Goal: Task Accomplishment & Management: Complete application form

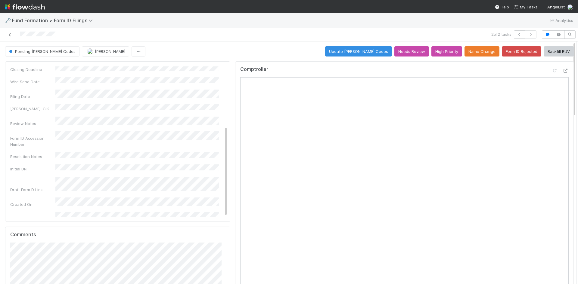
click at [10, 34] on icon at bounding box center [10, 35] width 6 height 4
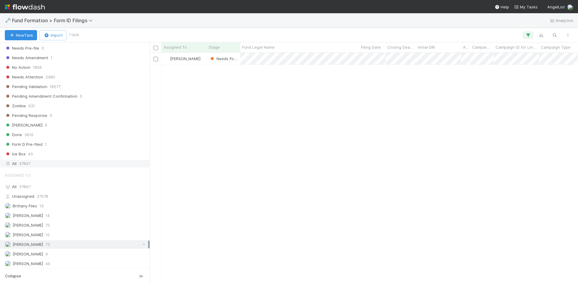
scroll to position [211, 0]
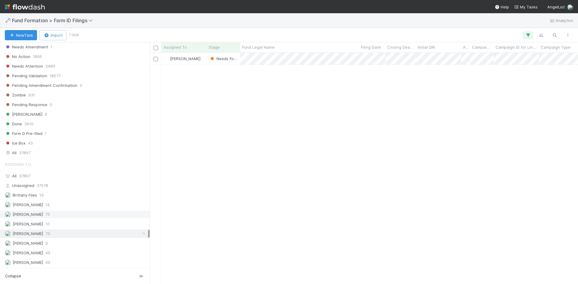
click at [88, 215] on div "Febbie Cervantes 75" at bounding box center [76, 215] width 143 height 8
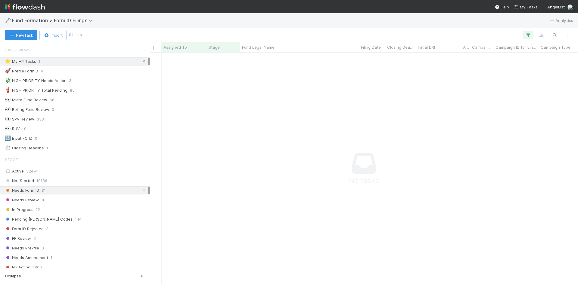
click at [141, 61] on icon at bounding box center [144, 62] width 6 height 4
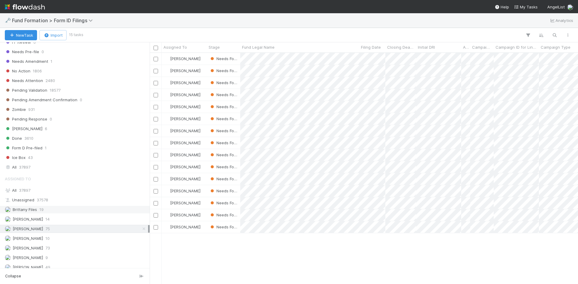
scroll to position [211, 0]
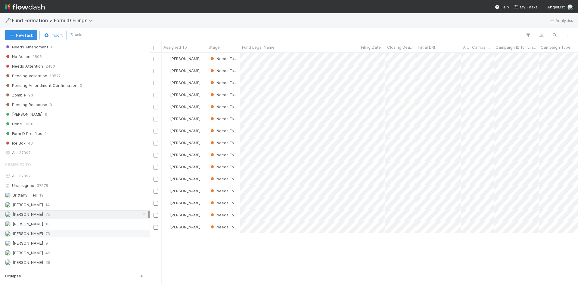
click at [68, 232] on div "Meg Castanare 73" at bounding box center [76, 234] width 143 height 8
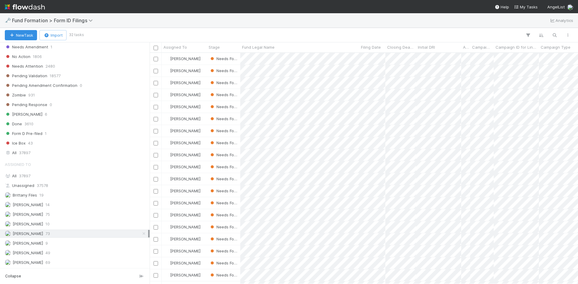
scroll to position [227, 424]
click at [72, 258] on div "Assigned To All 37897 Unassigned 37578 Brittany Files 19 Catherine Lambright 14…" at bounding box center [74, 213] width 149 height 108
click at [65, 260] on div "Roselyn de Villa 69" at bounding box center [76, 263] width 143 height 8
drag, startPoint x: 97, startPoint y: 233, endPoint x: 105, endPoint y: 206, distance: 28.3
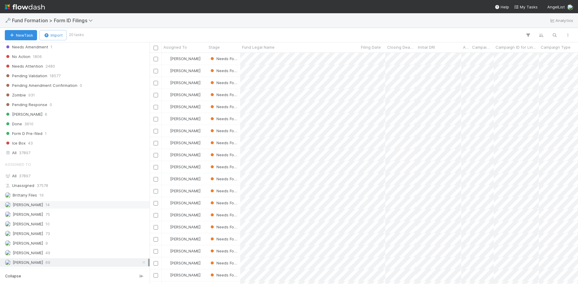
click at [97, 232] on div "Meg Castanare 73" at bounding box center [76, 234] width 143 height 8
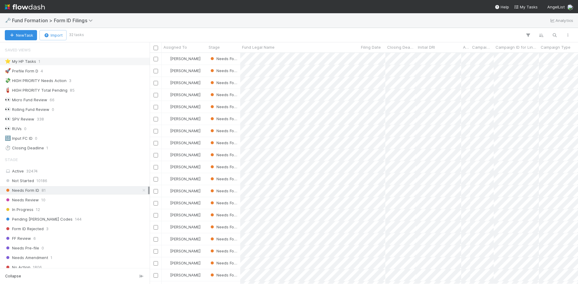
click at [89, 59] on div "⭐ My HP Tasks 1" at bounding box center [76, 62] width 143 height 8
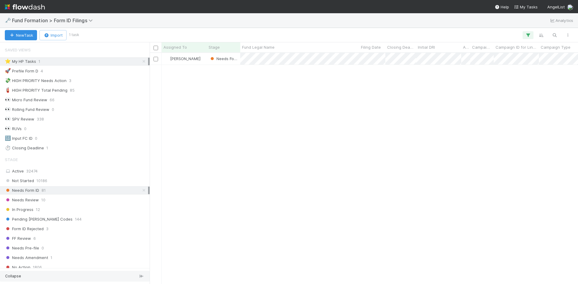
scroll to position [227, 424]
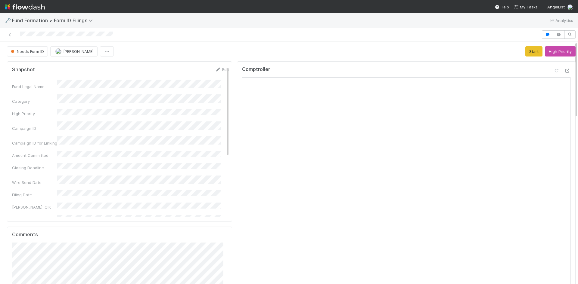
click at [401, 49] on div "Needs Form ID Meg Castanare Start High Priority" at bounding box center [291, 51] width 568 height 10
click at [525, 51] on button "Start" at bounding box center [533, 51] width 17 height 10
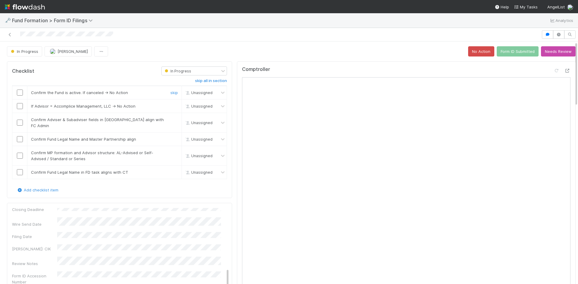
click at [19, 92] on input "checkbox" at bounding box center [20, 93] width 6 height 6
drag, startPoint x: 170, startPoint y: 106, endPoint x: 25, endPoint y: 125, distance: 146.3
click at [170, 106] on link "skip" at bounding box center [174, 106] width 8 height 5
click at [21, 121] on input "checkbox" at bounding box center [20, 123] width 6 height 6
click at [20, 136] on input "checkbox" at bounding box center [20, 139] width 6 height 6
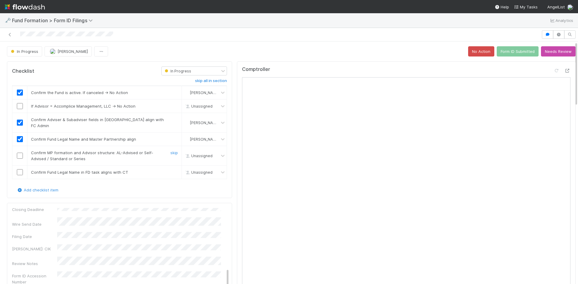
click at [20, 153] on input "checkbox" at bounding box center [20, 156] width 6 height 6
drag, startPoint x: 18, startPoint y: 167, endPoint x: 125, endPoint y: 115, distance: 118.9
click at [18, 169] on input "checkbox" at bounding box center [20, 172] width 6 height 6
click at [170, 105] on link "skip" at bounding box center [174, 106] width 8 height 5
click at [507, 51] on button "Form ID Submitted" at bounding box center [517, 51] width 42 height 10
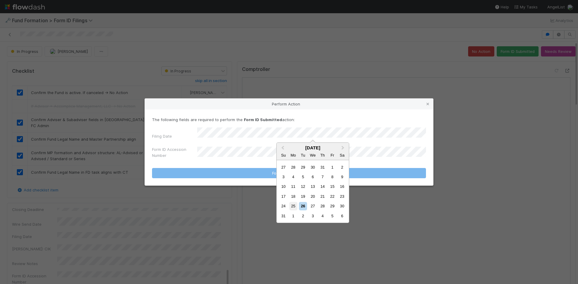
drag, startPoint x: 292, startPoint y: 207, endPoint x: 247, endPoint y: 10, distance: 202.3
click at [292, 207] on div "25" at bounding box center [293, 206] width 8 height 8
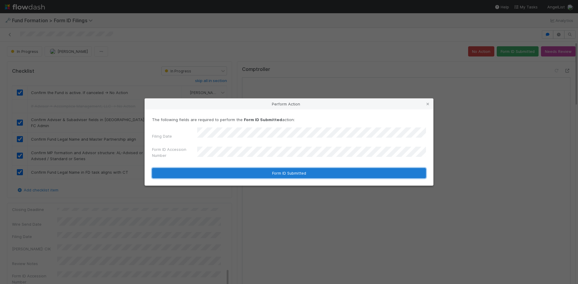
click at [257, 174] on button "Form ID Submitted" at bounding box center [289, 173] width 274 height 10
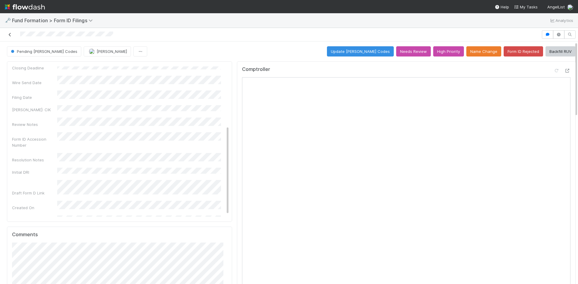
click at [9, 33] on icon at bounding box center [10, 35] width 6 height 4
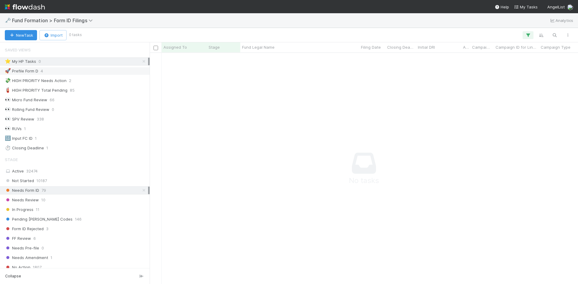
drag, startPoint x: 140, startPoint y: 61, endPoint x: 139, endPoint y: 67, distance: 5.8
click at [141, 61] on icon at bounding box center [144, 62] width 6 height 4
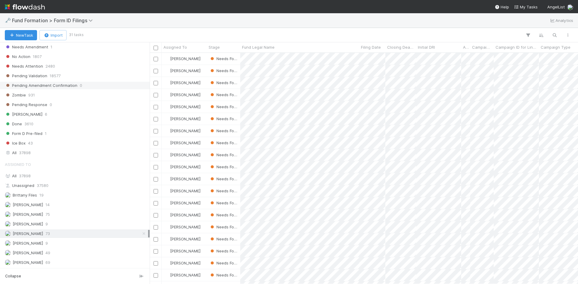
scroll to position [227, 424]
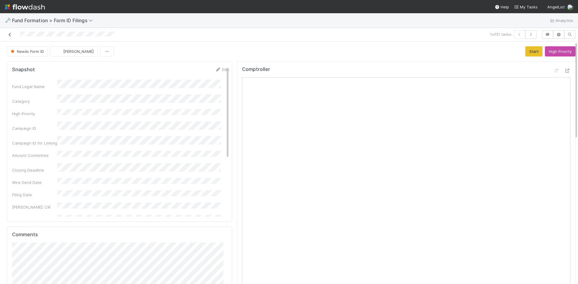
click at [10, 33] on icon at bounding box center [10, 35] width 6 height 4
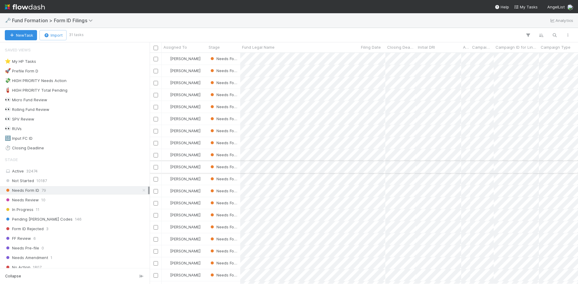
scroll to position [227, 424]
click at [396, 27] on div at bounding box center [289, 142] width 578 height 284
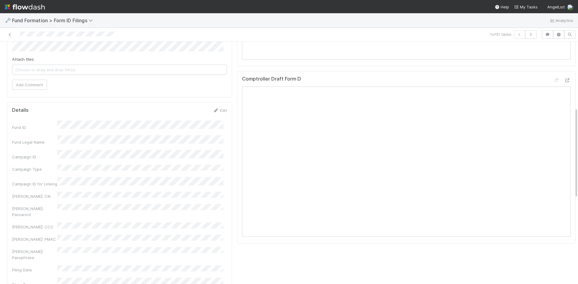
scroll to position [271, 0]
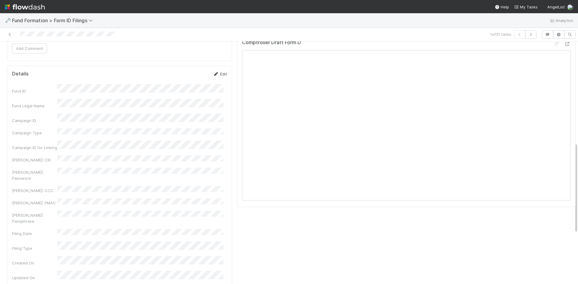
drag, startPoint x: 218, startPoint y: 75, endPoint x: 200, endPoint y: 85, distance: 20.5
click at [217, 75] on link "Edit" at bounding box center [220, 74] width 14 height 5
click at [190, 78] on button "Save" at bounding box center [194, 76] width 17 height 10
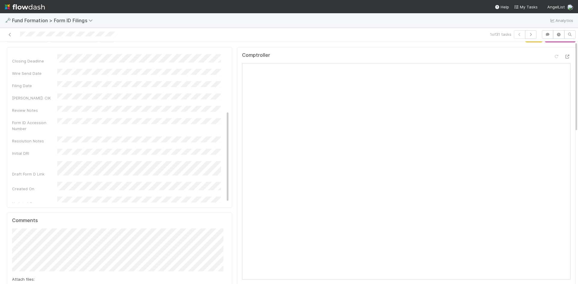
scroll to position [0, 0]
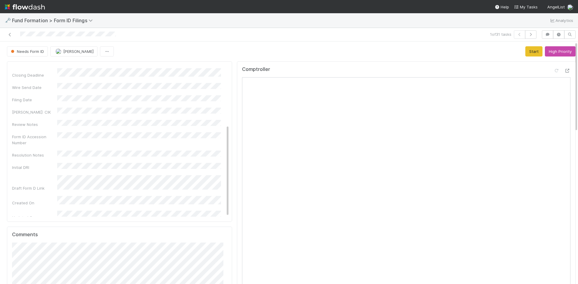
click at [403, 51] on div "Needs Form ID Meg Castanare Start High Priority" at bounding box center [291, 51] width 568 height 10
click at [525, 54] on button "Start" at bounding box center [533, 51] width 17 height 10
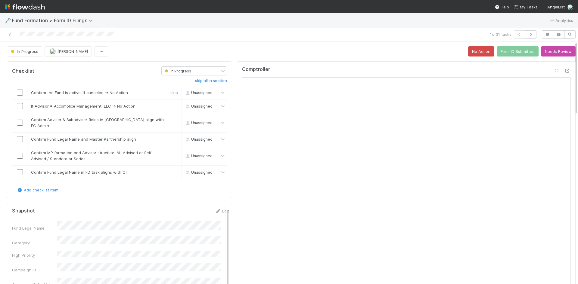
click at [21, 93] on input "checkbox" at bounding box center [20, 93] width 6 height 6
click at [170, 106] on link "skip" at bounding box center [174, 106] width 8 height 5
click at [19, 120] on input "checkbox" at bounding box center [20, 123] width 6 height 6
drag, startPoint x: 19, startPoint y: 134, endPoint x: 19, endPoint y: 148, distance: 13.8
click at [19, 136] on input "checkbox" at bounding box center [20, 139] width 6 height 6
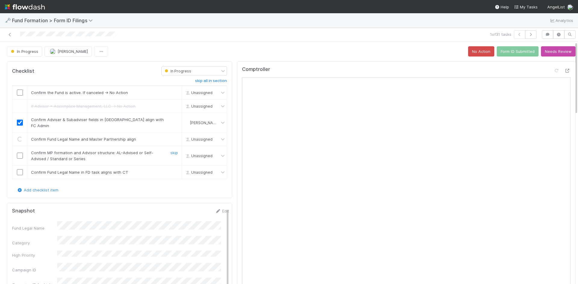
drag, startPoint x: 19, startPoint y: 149, endPoint x: 20, endPoint y: 153, distance: 3.6
click at [20, 153] on input "checkbox" at bounding box center [20, 156] width 6 height 6
click at [19, 169] on input "checkbox" at bounding box center [20, 172] width 6 height 6
drag, startPoint x: 20, startPoint y: 92, endPoint x: 65, endPoint y: 94, distance: 44.3
click at [21, 92] on input "checkbox" at bounding box center [20, 93] width 6 height 6
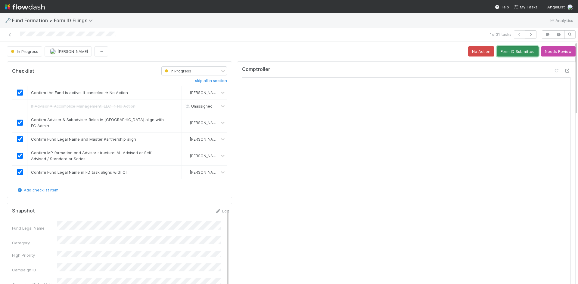
click at [513, 51] on button "Form ID Submitted" at bounding box center [517, 51] width 42 height 10
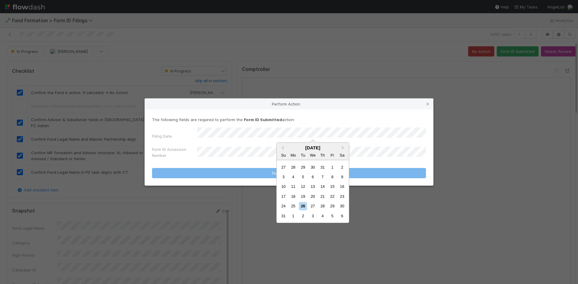
drag, startPoint x: 293, startPoint y: 206, endPoint x: 297, endPoint y: 205, distance: 4.4
click at [293, 205] on div "25" at bounding box center [293, 206] width 8 height 8
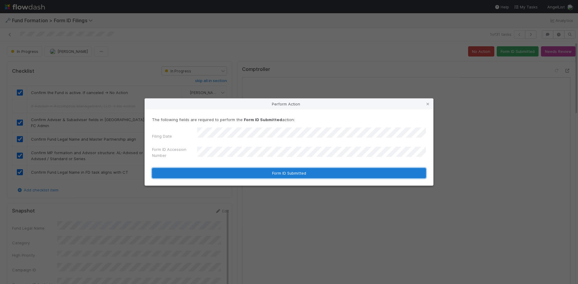
click at [253, 170] on button "Form ID Submitted" at bounding box center [289, 173] width 274 height 10
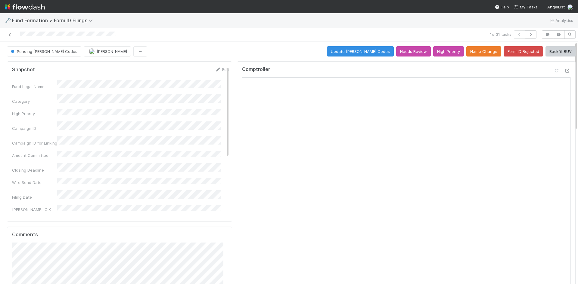
click at [11, 35] on icon at bounding box center [10, 35] width 6 height 4
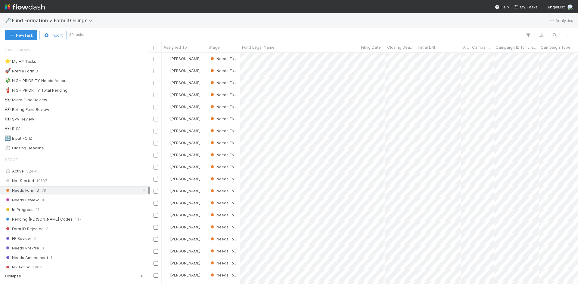
scroll to position [227, 424]
click at [320, 20] on div at bounding box center [289, 142] width 578 height 284
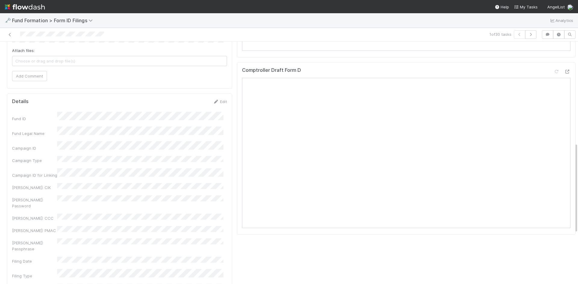
scroll to position [271, 0]
click at [214, 74] on icon at bounding box center [216, 74] width 6 height 4
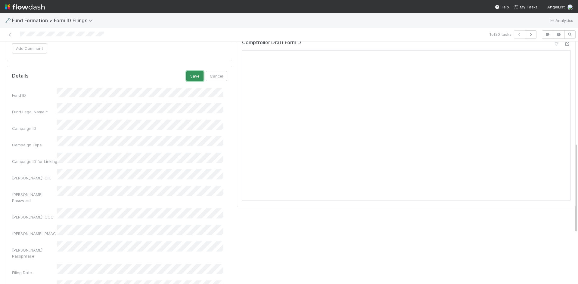
click at [192, 77] on button "Save" at bounding box center [194, 76] width 17 height 10
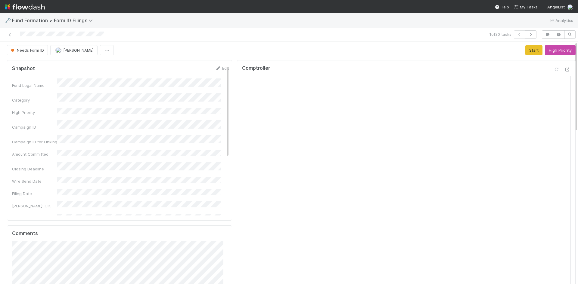
scroll to position [0, 0]
click at [215, 69] on icon at bounding box center [218, 70] width 6 height 4
click at [188, 71] on button "Save" at bounding box center [196, 71] width 17 height 10
click at [527, 49] on button "Start" at bounding box center [533, 51] width 17 height 10
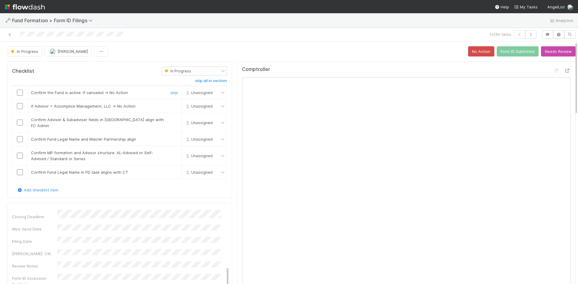
click at [22, 93] on input "checkbox" at bounding box center [20, 93] width 6 height 6
click at [170, 107] on link "skip" at bounding box center [174, 106] width 8 height 5
click at [20, 122] on input "checkbox" at bounding box center [20, 123] width 6 height 6
click at [19, 136] on input "checkbox" at bounding box center [20, 139] width 6 height 6
click at [21, 153] on input "checkbox" at bounding box center [20, 156] width 6 height 6
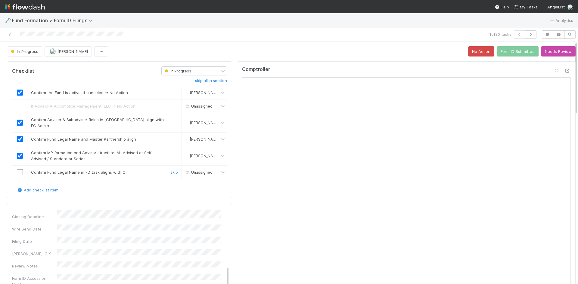
click at [21, 169] on input "checkbox" at bounding box center [20, 172] width 6 height 6
checkbox input "true"
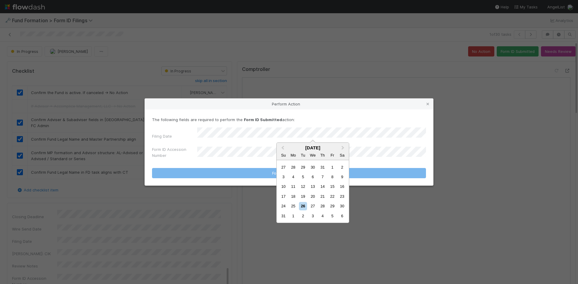
drag, startPoint x: 292, startPoint y: 205, endPoint x: 328, endPoint y: 101, distance: 109.3
click at [292, 204] on div "25" at bounding box center [293, 206] width 8 height 8
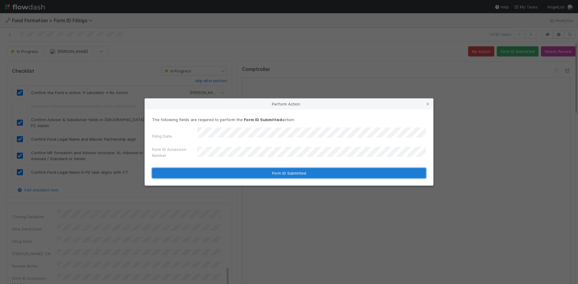
click at [237, 173] on button "Form ID Submitted" at bounding box center [289, 173] width 274 height 10
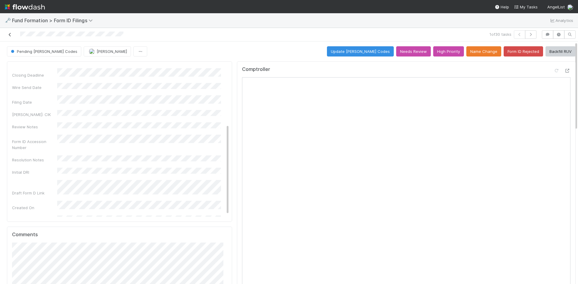
click at [12, 35] on icon at bounding box center [10, 35] width 6 height 4
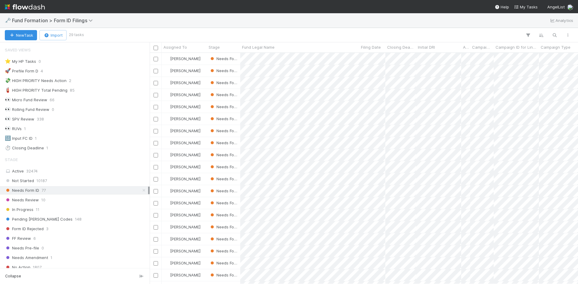
scroll to position [227, 424]
click at [346, 19] on div at bounding box center [289, 142] width 578 height 284
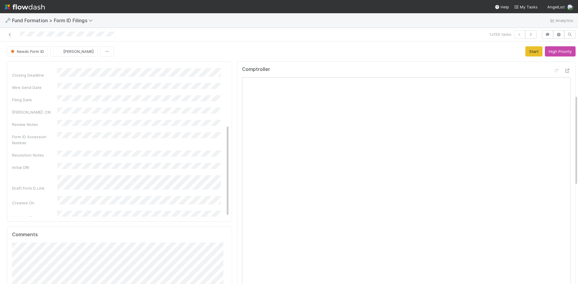
scroll to position [150, 0]
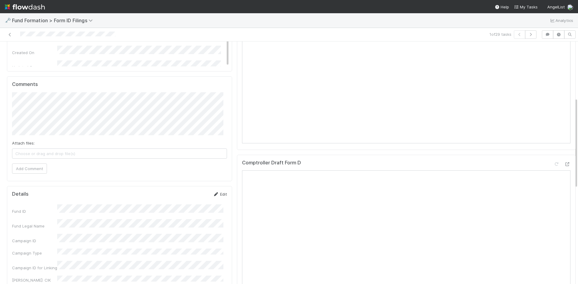
click at [213, 194] on icon at bounding box center [216, 195] width 6 height 4
drag, startPoint x: 186, startPoint y: 198, endPoint x: 213, endPoint y: 197, distance: 26.5
click at [186, 198] on button "Save" at bounding box center [194, 196] width 17 height 10
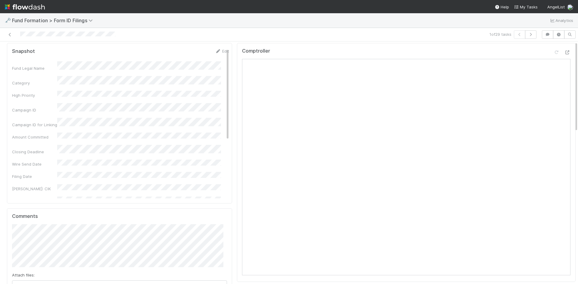
scroll to position [0, 0]
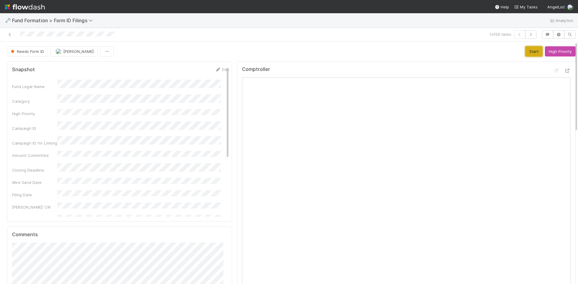
click at [525, 52] on button "Start" at bounding box center [533, 51] width 17 height 10
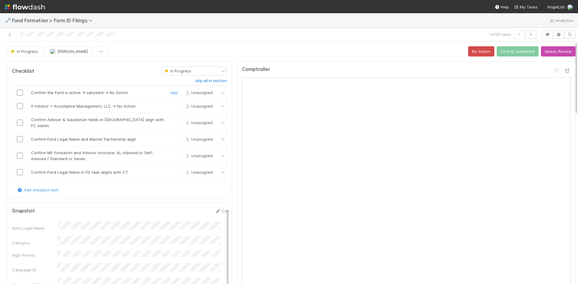
drag, startPoint x: 20, startPoint y: 91, endPoint x: 83, endPoint y: 106, distance: 64.3
click at [21, 92] on input "checkbox" at bounding box center [20, 93] width 6 height 6
drag, startPoint x: 171, startPoint y: 106, endPoint x: 30, endPoint y: 131, distance: 143.0
click at [170, 106] on link "skip" at bounding box center [174, 106] width 8 height 5
drag, startPoint x: 22, startPoint y: 119, endPoint x: 19, endPoint y: 132, distance: 13.1
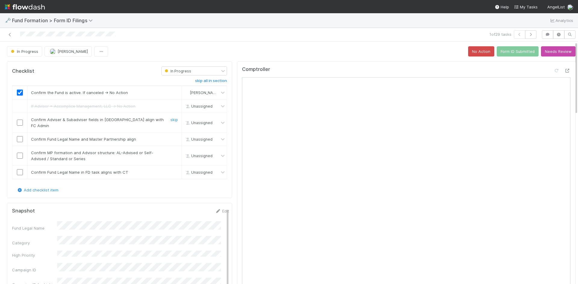
click at [22, 121] on input "checkbox" at bounding box center [20, 123] width 6 height 6
drag, startPoint x: 18, startPoint y: 134, endPoint x: 19, endPoint y: 143, distance: 9.6
click at [18, 136] on input "checkbox" at bounding box center [20, 139] width 6 height 6
click at [20, 153] on input "checkbox" at bounding box center [20, 156] width 6 height 6
click at [21, 169] on input "checkbox" at bounding box center [20, 172] width 6 height 6
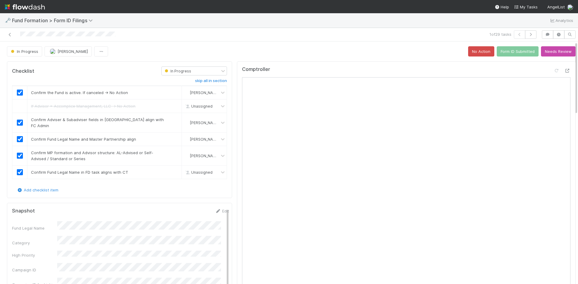
checkbox input "true"
click at [502, 52] on button "Form ID Submitted" at bounding box center [517, 51] width 42 height 10
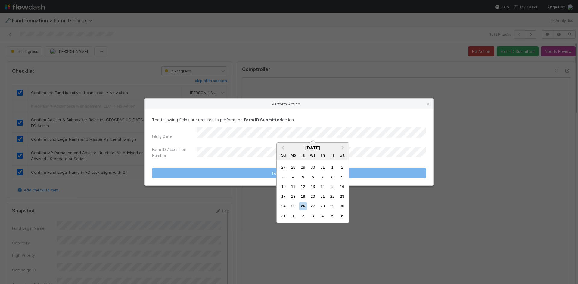
click at [292, 205] on div "25" at bounding box center [293, 206] width 8 height 8
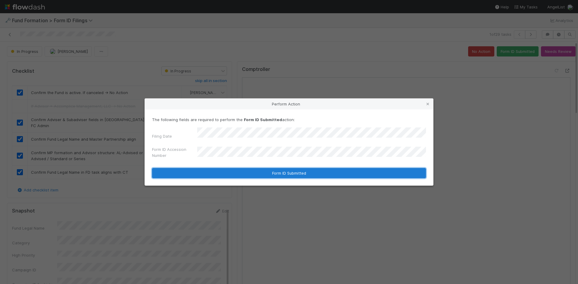
click at [236, 169] on button "Form ID Submitted" at bounding box center [289, 173] width 274 height 10
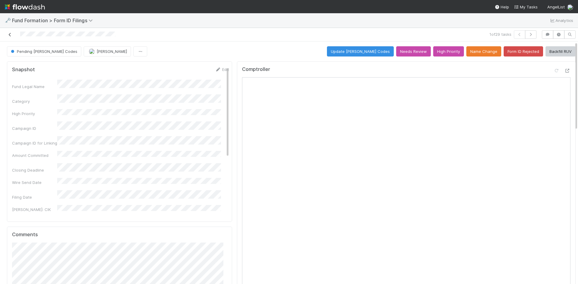
click at [10, 34] on icon at bounding box center [10, 35] width 6 height 4
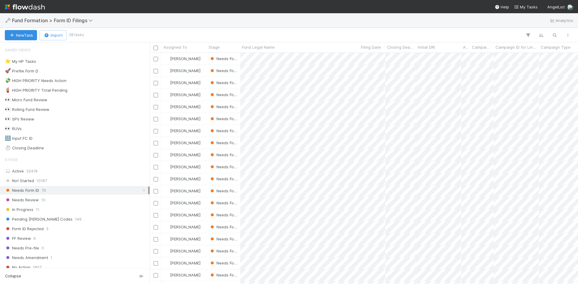
scroll to position [227, 424]
click at [360, 36] on div at bounding box center [289, 142] width 578 height 284
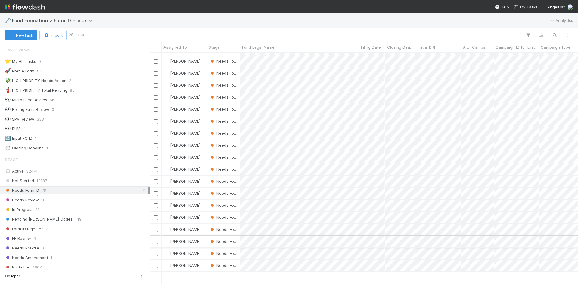
scroll to position [0, 0]
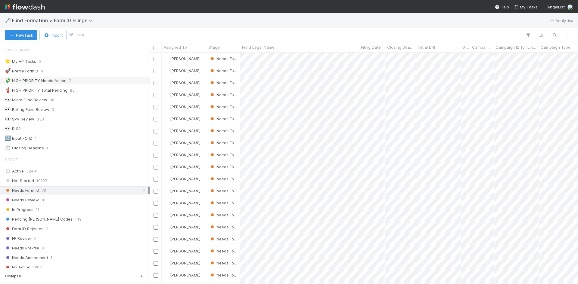
click at [59, 80] on div "💸 HIGH PRIORITY Needs Action" at bounding box center [36, 81] width 62 height 8
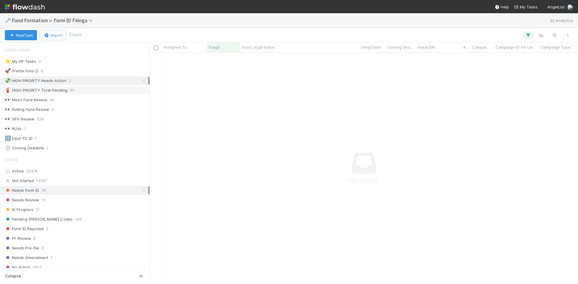
scroll to position [222, 424]
click at [74, 91] on div "🧯 HIGH PRIORITY Total Pending 85" at bounding box center [76, 91] width 143 height 8
click at [141, 90] on icon at bounding box center [144, 90] width 6 height 4
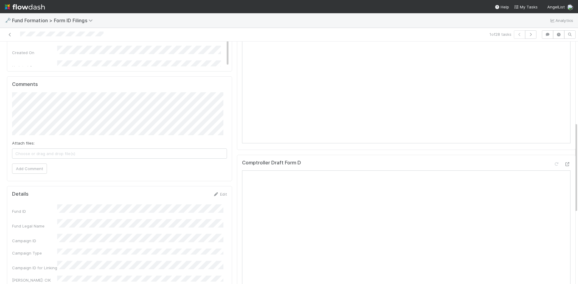
scroll to position [271, 0]
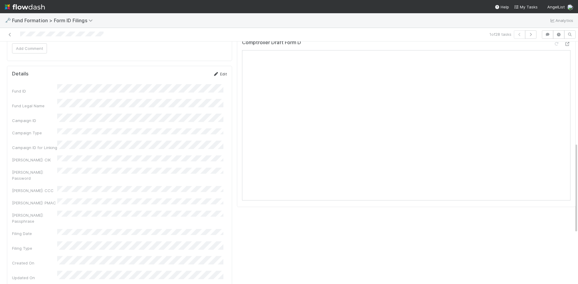
click at [216, 74] on link "Edit" at bounding box center [220, 74] width 14 height 5
click at [193, 73] on button "Save" at bounding box center [194, 76] width 17 height 10
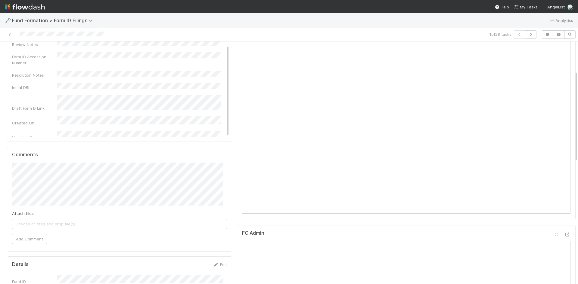
scroll to position [0, 0]
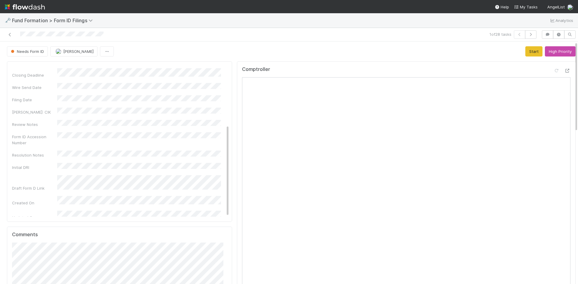
click at [215, 69] on icon at bounding box center [218, 70] width 6 height 4
click at [194, 72] on button "Save" at bounding box center [196, 71] width 17 height 10
click at [525, 53] on button "Start" at bounding box center [533, 51] width 17 height 10
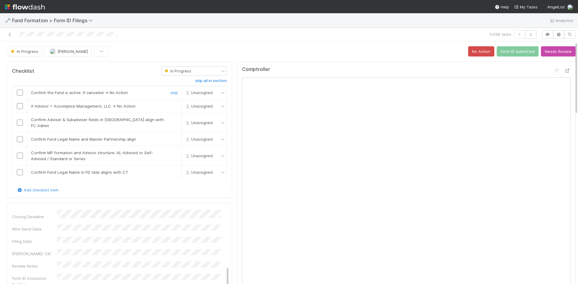
click at [20, 91] on input "checkbox" at bounding box center [20, 93] width 6 height 6
click at [166, 106] on div "skip" at bounding box center [173, 106] width 18 height 6
drag, startPoint x: 169, startPoint y: 106, endPoint x: 117, endPoint y: 119, distance: 54.0
click at [170, 106] on link "skip" at bounding box center [174, 106] width 8 height 5
drag, startPoint x: 19, startPoint y: 119, endPoint x: 20, endPoint y: 124, distance: 5.1
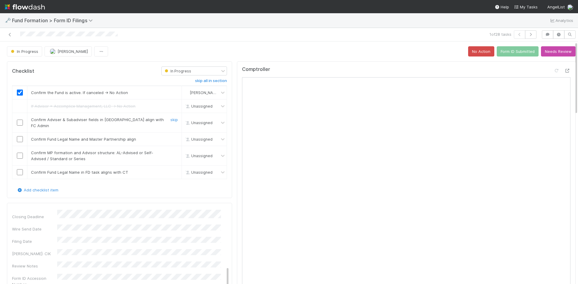
click at [19, 120] on input "checkbox" at bounding box center [20, 123] width 6 height 6
click at [19, 136] on input "checkbox" at bounding box center [20, 139] width 6 height 6
click at [20, 153] on input "checkbox" at bounding box center [20, 156] width 6 height 6
click at [18, 169] on input "checkbox" at bounding box center [20, 172] width 6 height 6
click at [17, 153] on input "checkbox" at bounding box center [20, 156] width 6 height 6
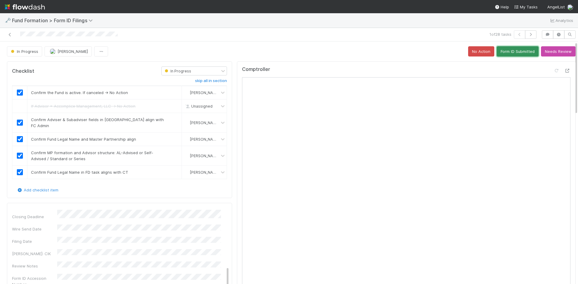
click at [516, 52] on button "Form ID Submitted" at bounding box center [517, 51] width 42 height 10
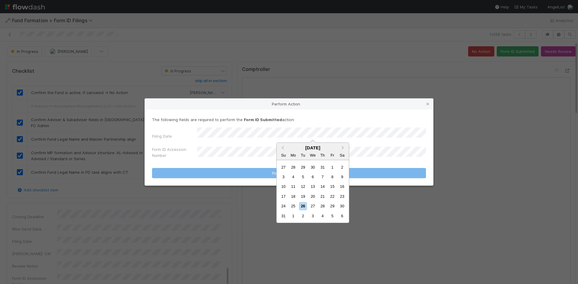
click at [291, 205] on div "25" at bounding box center [293, 206] width 8 height 8
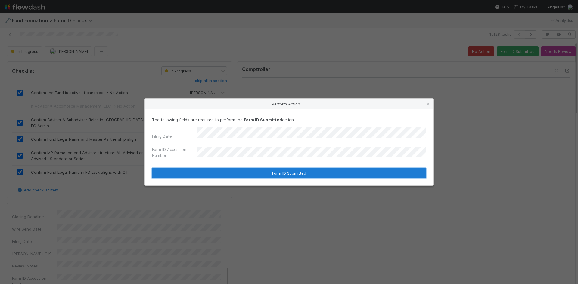
click at [225, 171] on button "Form ID Submitted" at bounding box center [289, 173] width 274 height 10
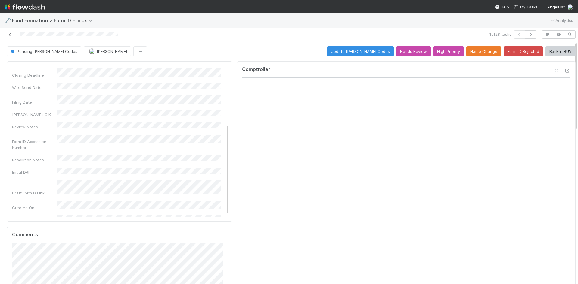
click at [10, 36] on icon at bounding box center [10, 35] width 6 height 4
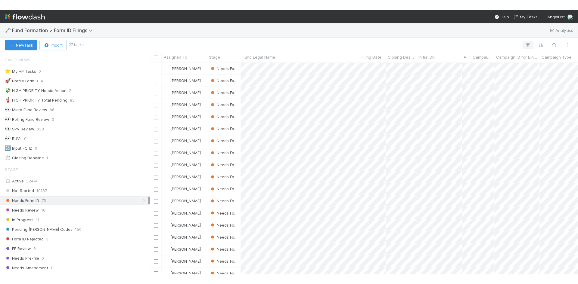
scroll to position [227, 424]
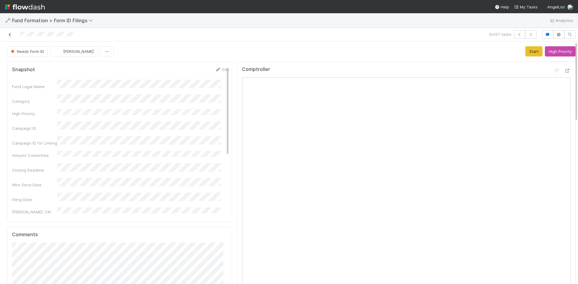
click at [9, 35] on icon at bounding box center [10, 35] width 6 height 4
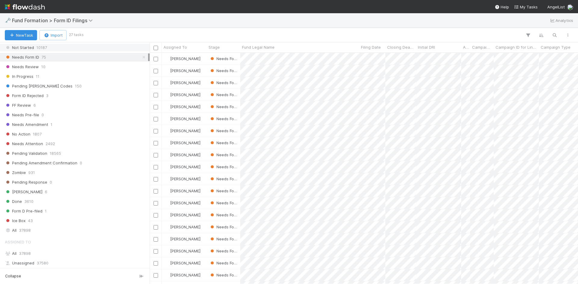
scroll to position [211, 0]
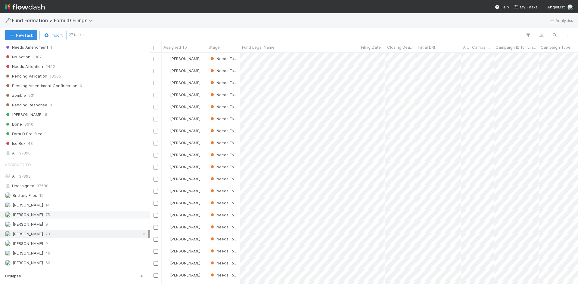
click at [90, 218] on div "Febbie Cervantes 75" at bounding box center [76, 215] width 143 height 8
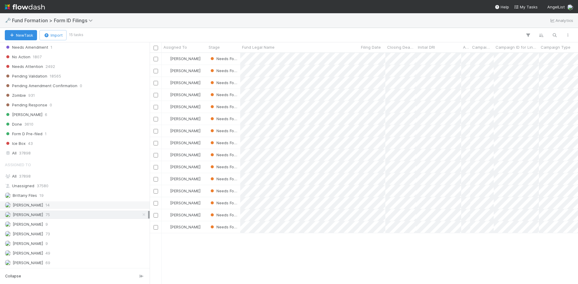
scroll to position [227, 424]
click at [86, 232] on div "Meg Castanare 73" at bounding box center [76, 234] width 143 height 8
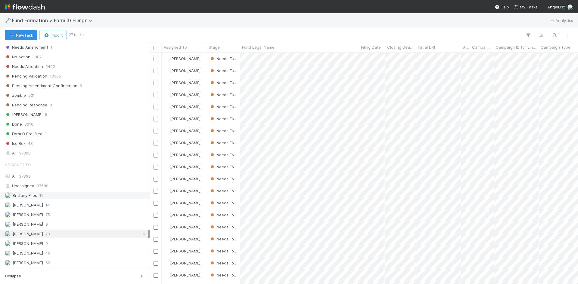
scroll to position [227, 424]
click at [75, 253] on div "Raven Jacinto 49" at bounding box center [76, 254] width 143 height 8
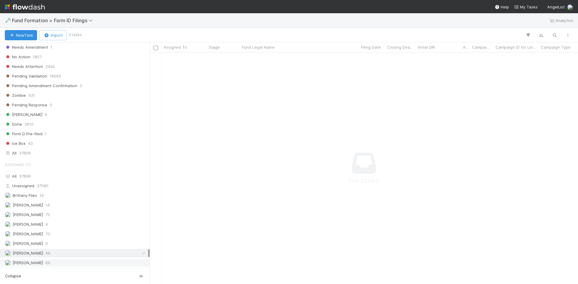
scroll to position [222, 424]
click at [71, 260] on div "Roselyn de Villa 69" at bounding box center [76, 263] width 143 height 8
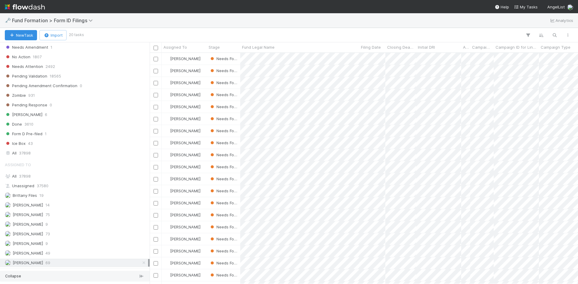
scroll to position [227, 424]
click at [141, 262] on icon at bounding box center [144, 263] width 6 height 4
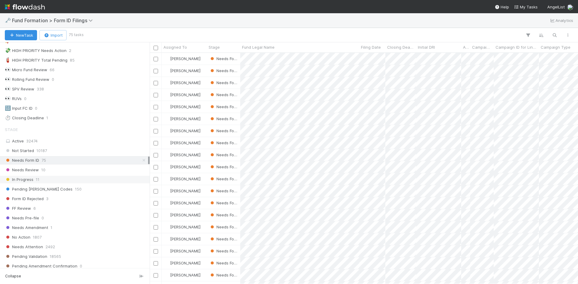
scroll to position [227, 424]
click at [74, 179] on div "In Progress 11" at bounding box center [76, 180] width 143 height 8
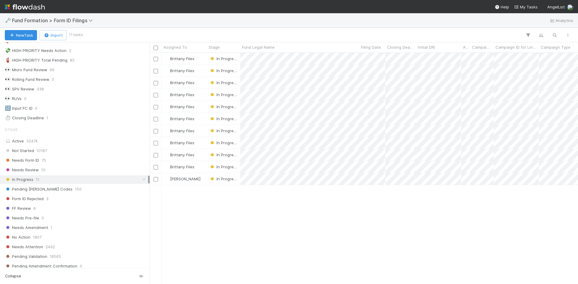
scroll to position [227, 424]
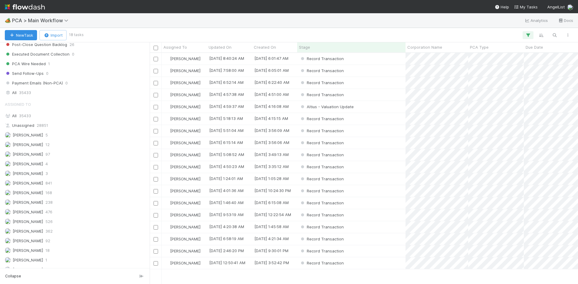
scroll to position [275, 0]
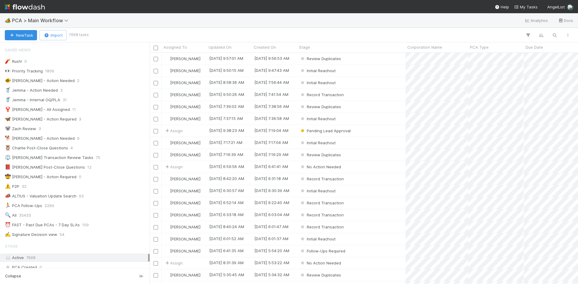
scroll to position [227, 424]
click at [50, 18] on span "PCA > Main Workflow" at bounding box center [41, 20] width 59 height 6
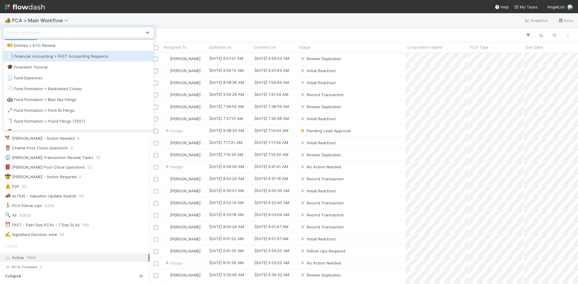
scroll to position [90, 0]
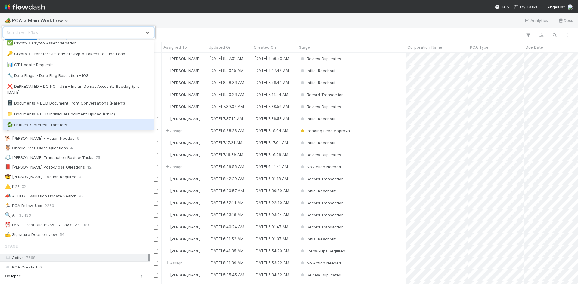
click at [53, 121] on div "♻️ Entities > Interest Transfers" at bounding box center [78, 124] width 150 height 11
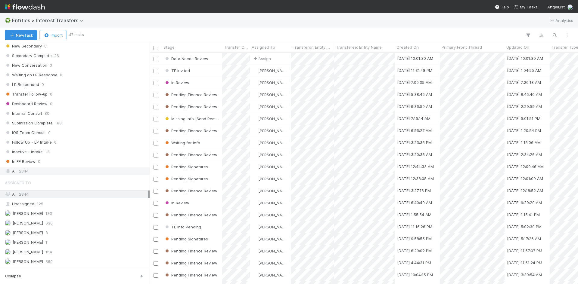
scroll to position [663, 0]
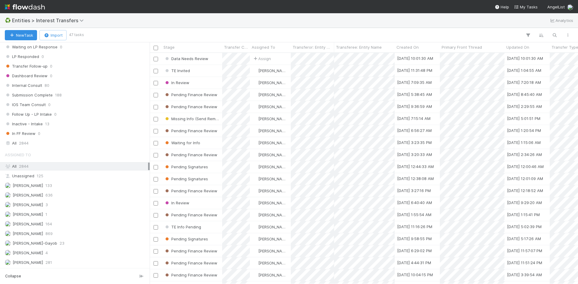
click at [63, 249] on div "Assigned To All 2844 Unassigned 125 Alice Wo 133 Charlotte Mas 636 Febbie Cerva…" at bounding box center [74, 208] width 149 height 118
click at [74, 254] on div "Meg Castanare 4" at bounding box center [76, 253] width 143 height 8
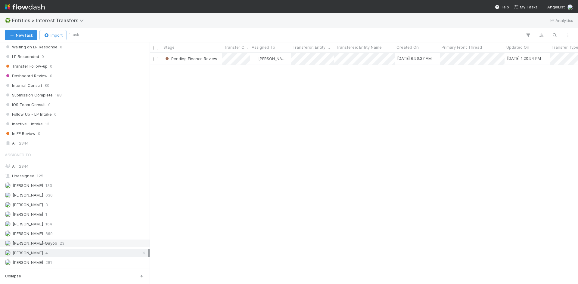
scroll to position [227, 424]
click at [43, 21] on span "Entities > Interest Transfers" at bounding box center [49, 20] width 75 height 6
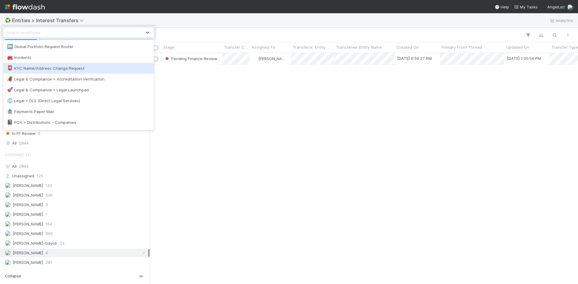
scroll to position [470, 0]
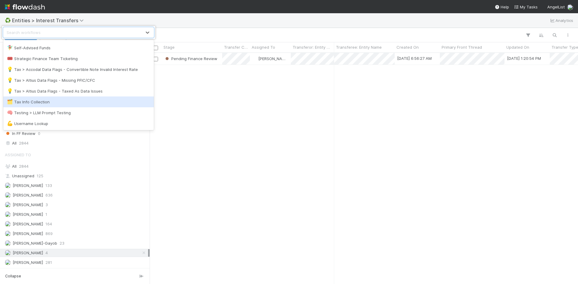
click at [61, 106] on div "🗂️ Tax Info Collection" at bounding box center [78, 102] width 150 height 11
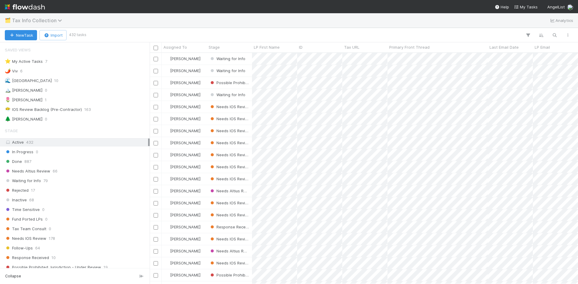
scroll to position [227, 424]
click at [30, 101] on div "🌷 Meg 1" at bounding box center [76, 100] width 143 height 8
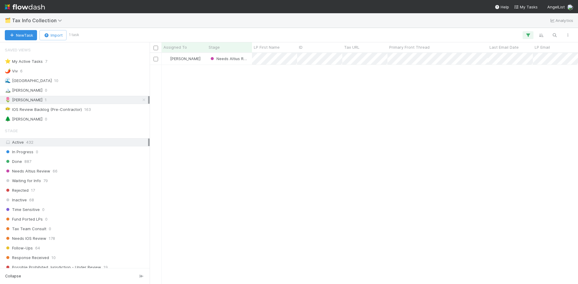
scroll to position [227, 424]
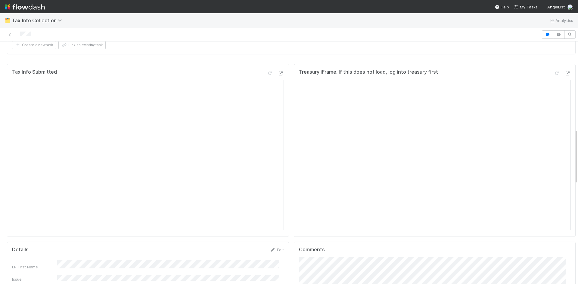
scroll to position [421, 0]
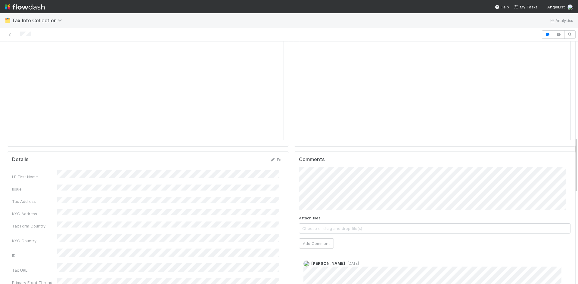
click at [348, 224] on span "Choose or drag and drop file(s)" at bounding box center [434, 229] width 271 height 10
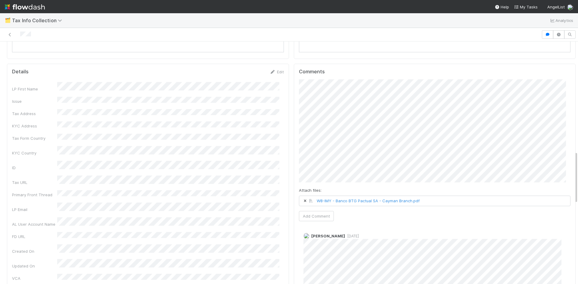
scroll to position [511, 0]
click at [322, 209] on button "Add Comment" at bounding box center [316, 214] width 35 height 10
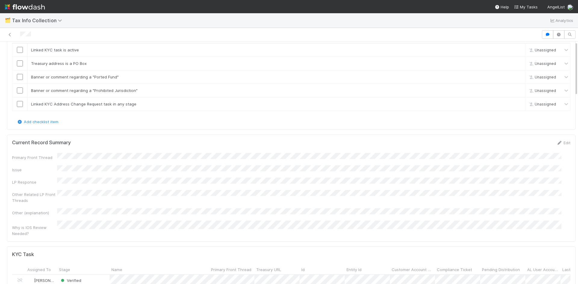
scroll to position [0, 0]
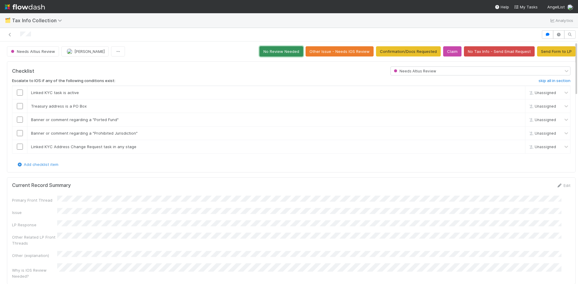
click at [285, 54] on button "No Review Needed" at bounding box center [281, 51] width 44 height 10
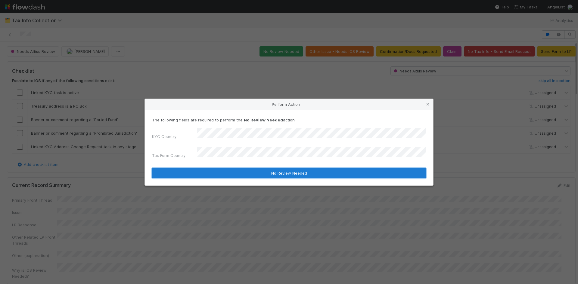
click at [253, 171] on button "No Review Needed" at bounding box center [289, 173] width 274 height 10
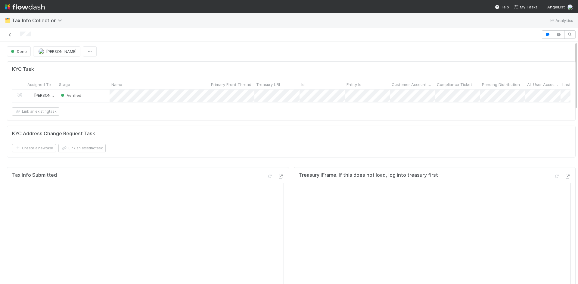
click at [12, 33] on icon at bounding box center [10, 35] width 6 height 4
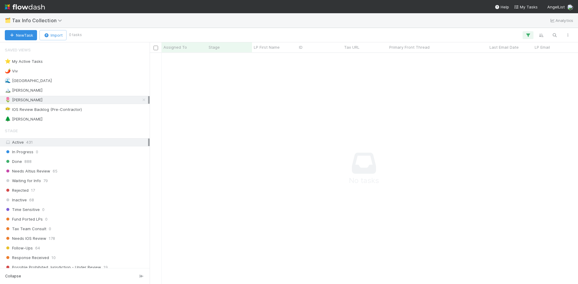
scroll to position [5, 5]
click at [50, 17] on span "Tax Info Collection" at bounding box center [38, 20] width 53 height 6
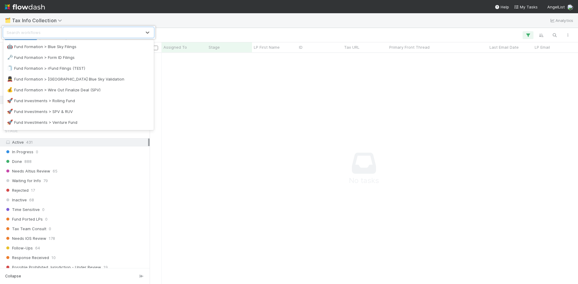
scroll to position [271, 0]
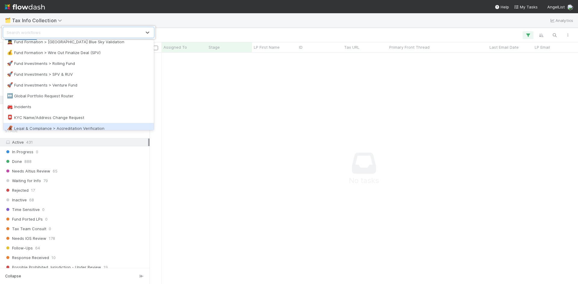
click at [81, 125] on div "🦧 Legal & Compliance > Accreditation Verification" at bounding box center [78, 128] width 143 height 6
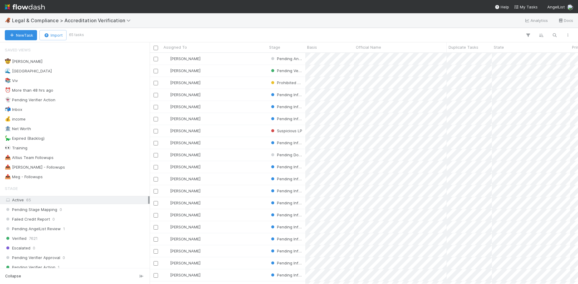
scroll to position [227, 424]
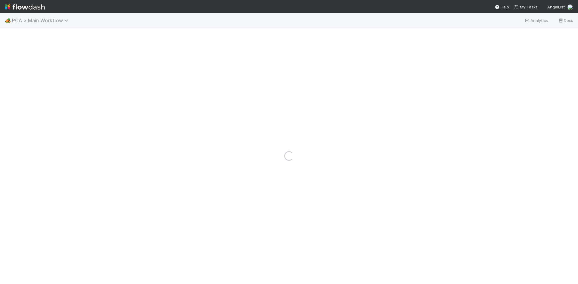
click at [48, 21] on span "PCA > Main Workflow" at bounding box center [41, 20] width 59 height 6
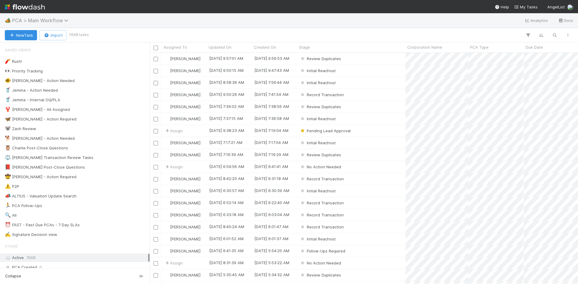
click at [40, 22] on span "PCA > Main Workflow" at bounding box center [41, 20] width 59 height 6
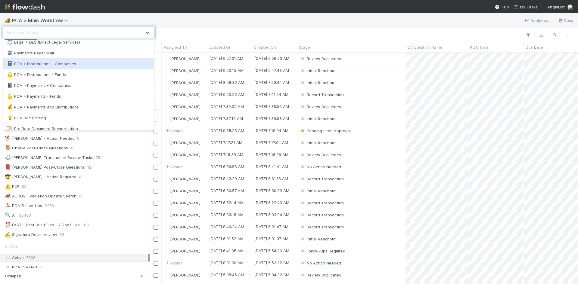
scroll to position [391, 0]
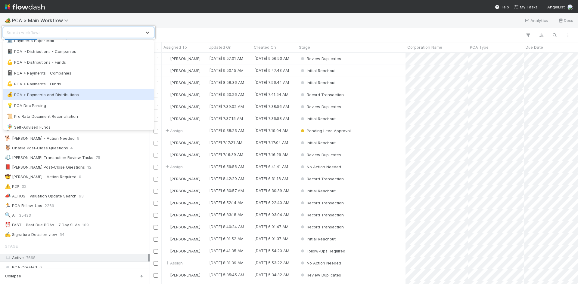
click at [84, 100] on div "💰 PCA > Payments and Distributions" at bounding box center [78, 94] width 150 height 11
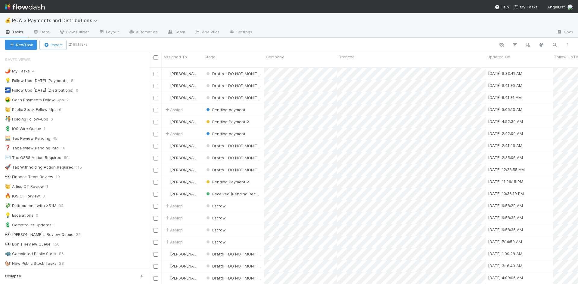
drag, startPoint x: 90, startPoint y: 81, endPoint x: 143, endPoint y: 86, distance: 53.2
click at [90, 81] on div "💡 Follow Ups Today (Payments) 8" at bounding box center [77, 81] width 145 height 8
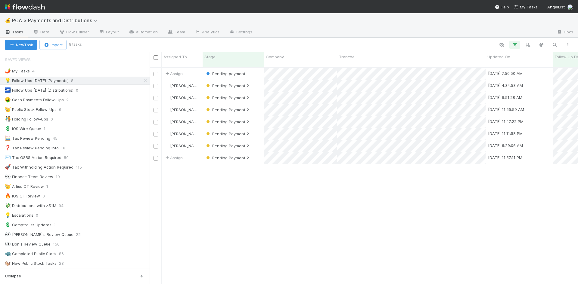
scroll to position [217, 424]
drag, startPoint x: 485, startPoint y: 55, endPoint x: 422, endPoint y: 56, distance: 62.3
click at [484, 56] on div at bounding box center [484, 58] width 1 height 6
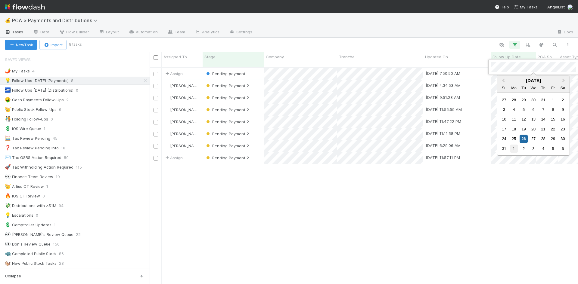
click at [513, 149] on div "1" at bounding box center [514, 149] width 8 height 8
click at [469, 197] on div at bounding box center [289, 142] width 578 height 284
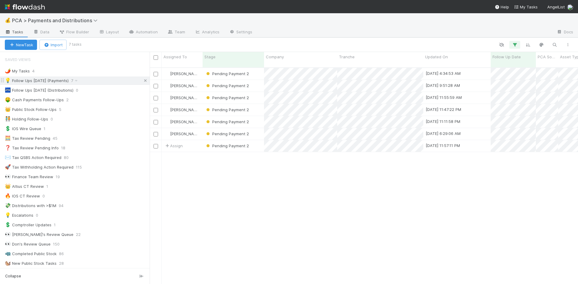
click at [142, 80] on icon at bounding box center [145, 81] width 6 height 4
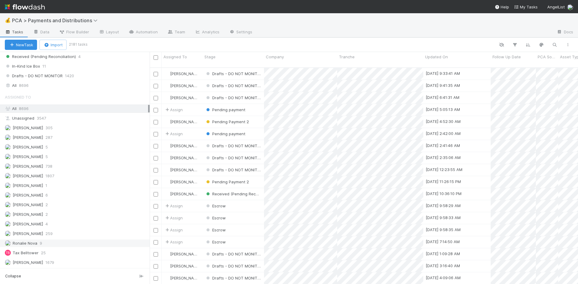
scroll to position [217, 424]
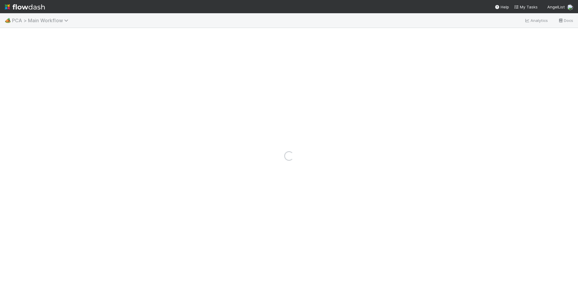
click at [53, 19] on span "PCA > Main Workflow" at bounding box center [41, 20] width 59 height 6
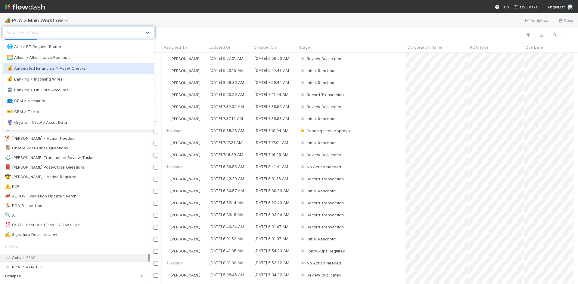
click at [66, 69] on div "💰 Automated Financials > Asset Checks" at bounding box center [78, 68] width 143 height 6
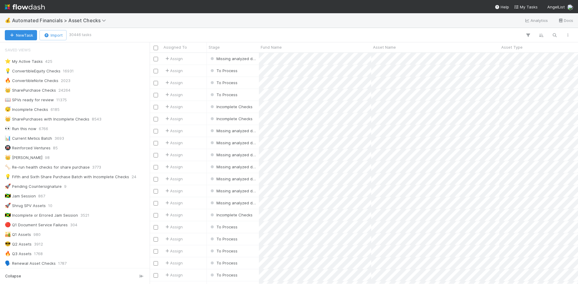
scroll to position [227, 424]
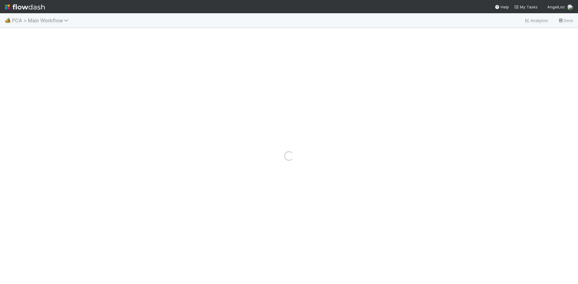
click at [32, 21] on span "PCA > Main Workflow" at bounding box center [41, 20] width 59 height 6
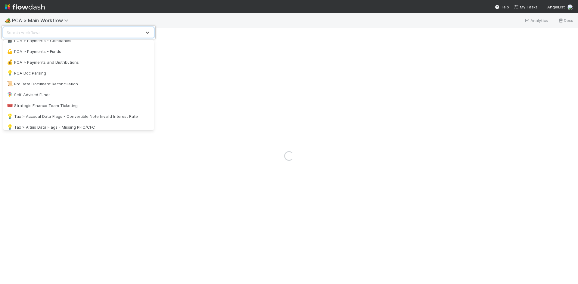
scroll to position [470, 0]
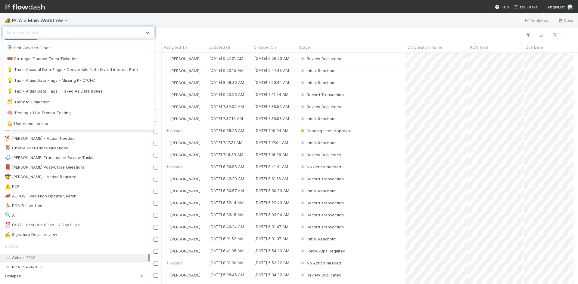
click at [267, 23] on div "option AL <> BT Request Router focused, 1 of 51. 51 results available. Use Up a…" at bounding box center [289, 142] width 578 height 284
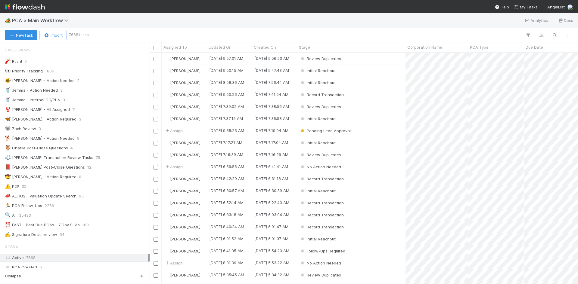
scroll to position [227, 424]
click at [54, 19] on span "PCA > Main Workflow" at bounding box center [41, 20] width 59 height 6
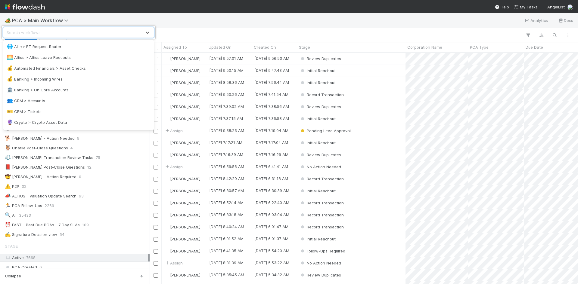
scroll to position [470, 0]
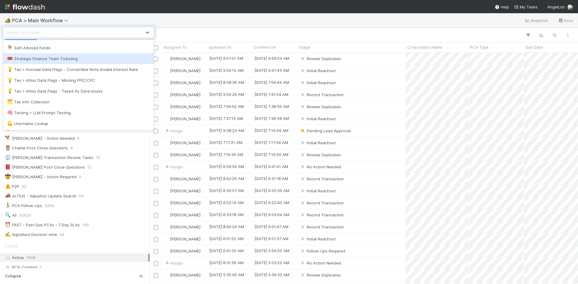
click at [249, 14] on div "option Strategic Finance Team Ticketing focused, 45 of 51. 51 results available…" at bounding box center [289, 142] width 578 height 284
